Goal: Task Accomplishment & Management: Manage account settings

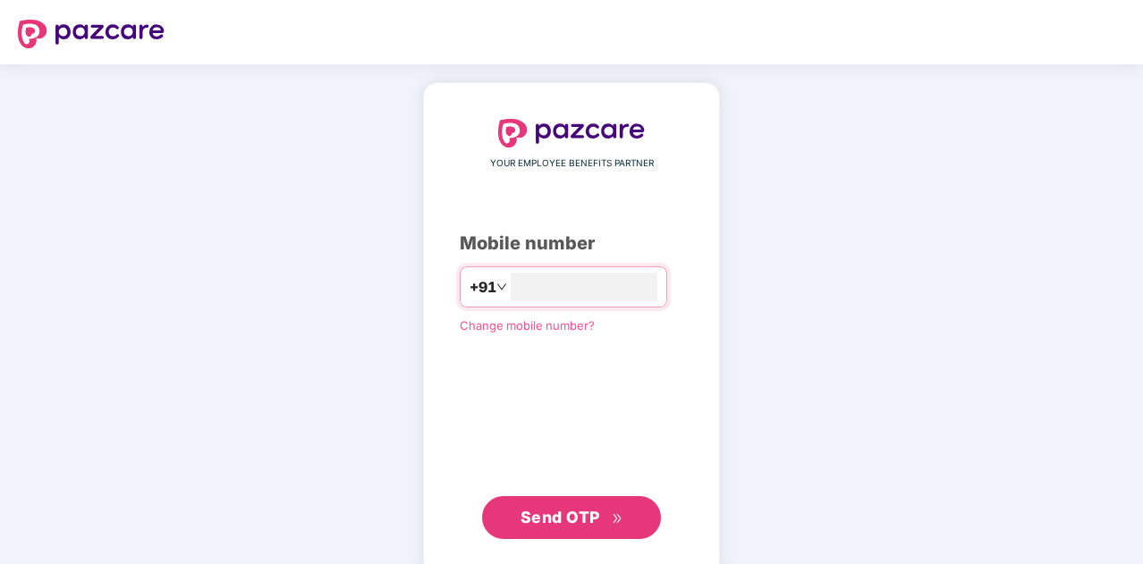
type input "**********"
click at [553, 513] on span "Send OTP" at bounding box center [560, 515] width 80 height 19
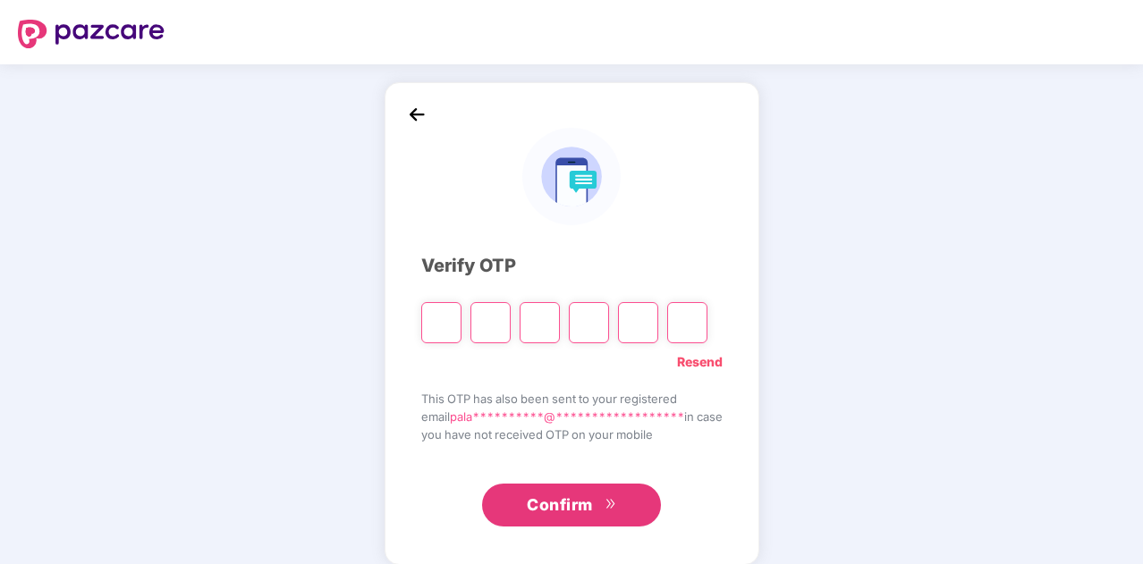
type input "*"
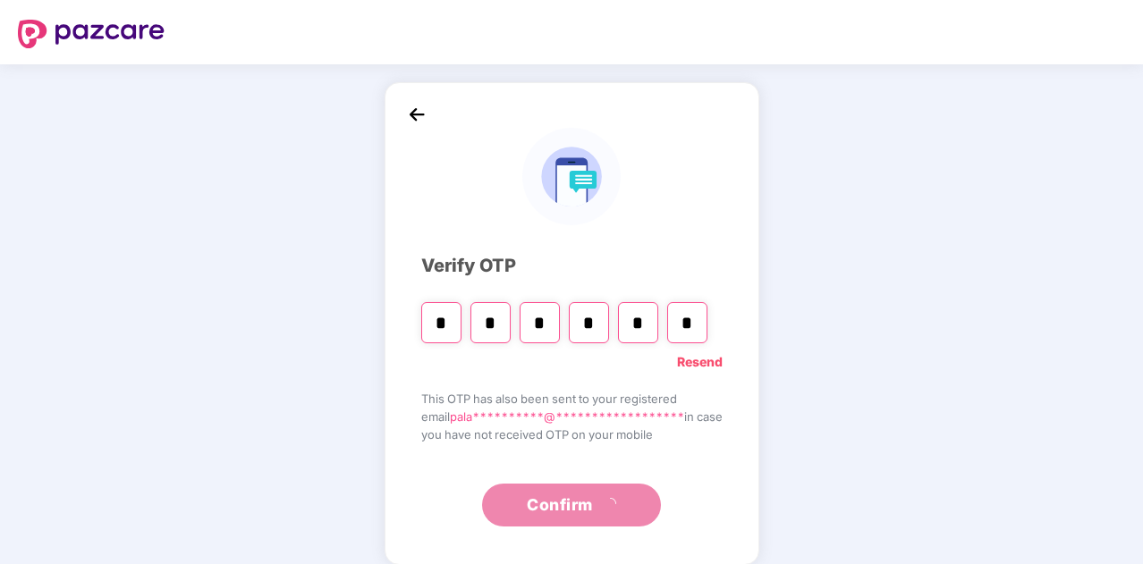
type input "*"
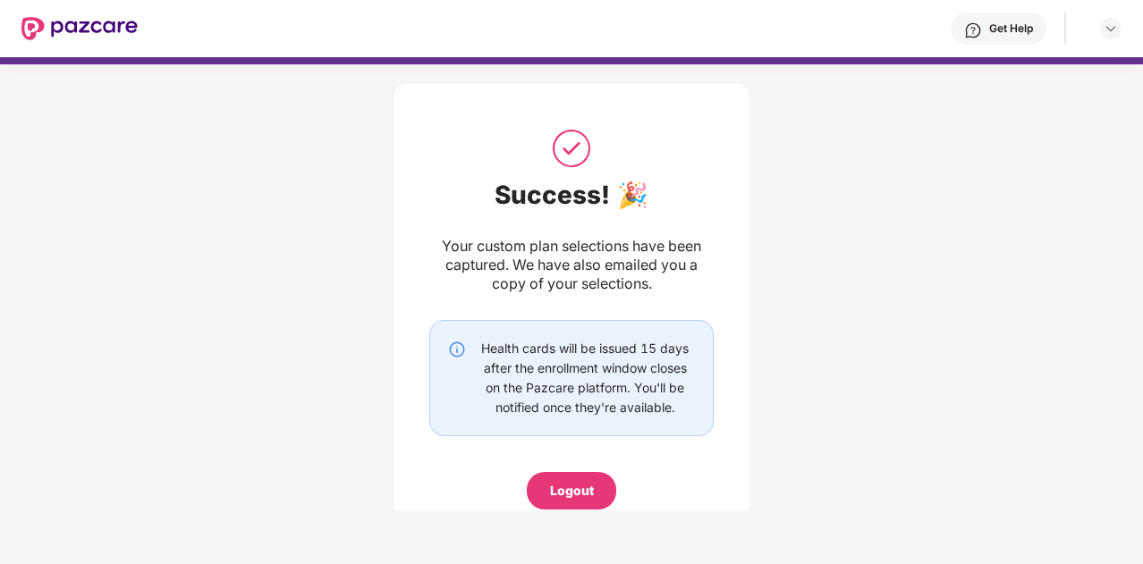
click at [88, 22] on img at bounding box center [79, 28] width 116 height 23
click at [25, 29] on img at bounding box center [79, 28] width 116 height 23
click at [1107, 31] on img at bounding box center [1110, 28] width 14 height 14
click at [957, 292] on div "Success! 🎉 Your custom plan selections have been captured. We have also emailed…" at bounding box center [571, 313] width 1143 height 516
